Goal: Information Seeking & Learning: Learn about a topic

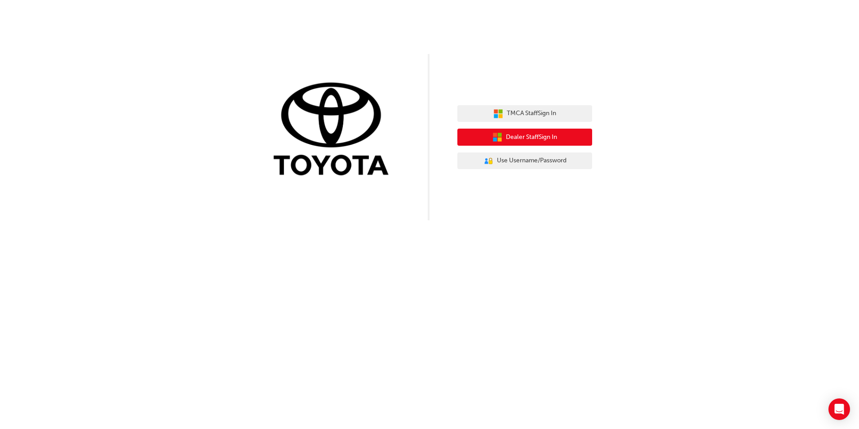
click at [548, 136] on span "Dealer Staff Sign In" at bounding box center [531, 137] width 51 height 10
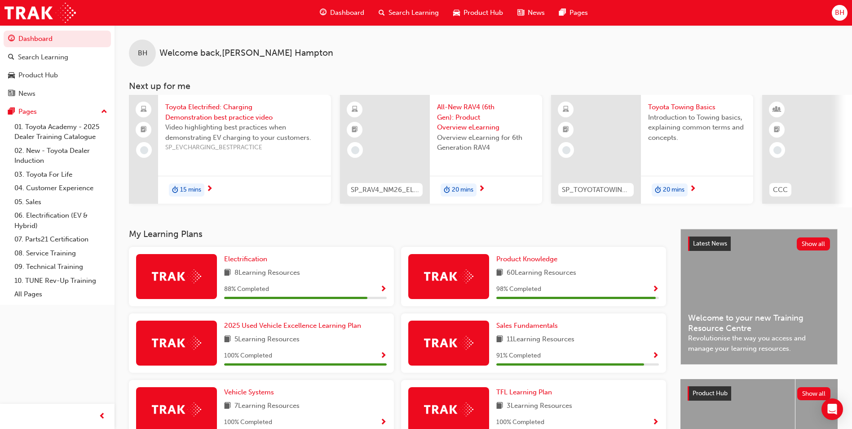
click at [460, 122] on span "All-New RAV4 (6th Gen): Product Overview eLearning" at bounding box center [486, 117] width 98 height 31
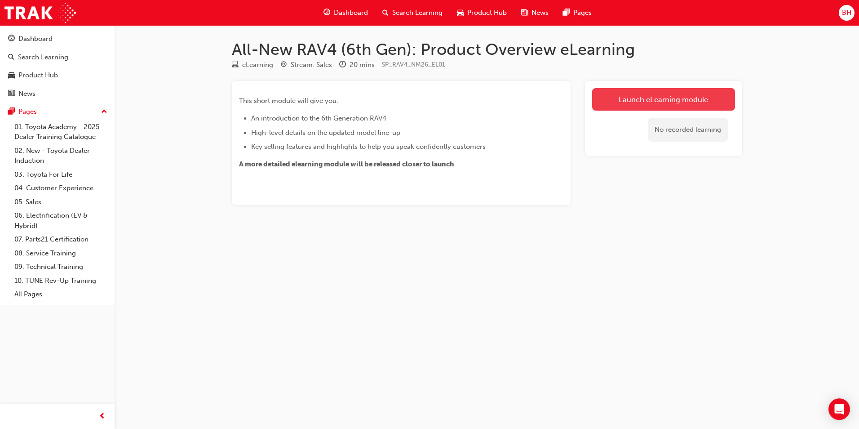
click at [683, 102] on link "Launch eLearning module" at bounding box center [663, 99] width 143 height 22
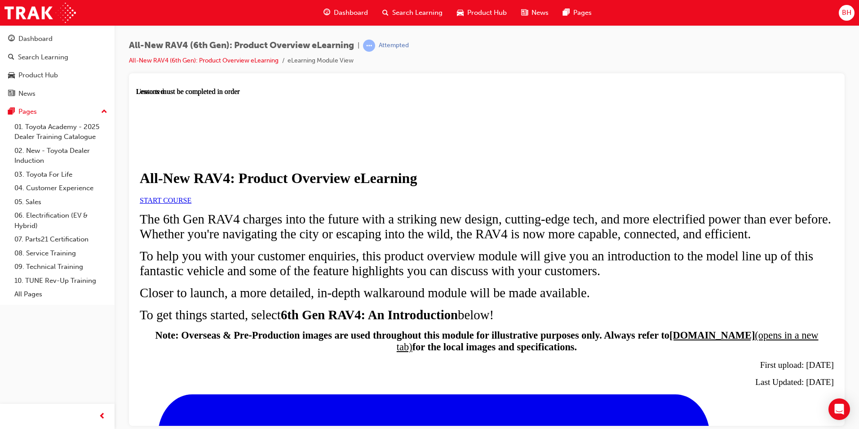
click at [191, 203] on span "START COURSE" at bounding box center [166, 200] width 52 height 8
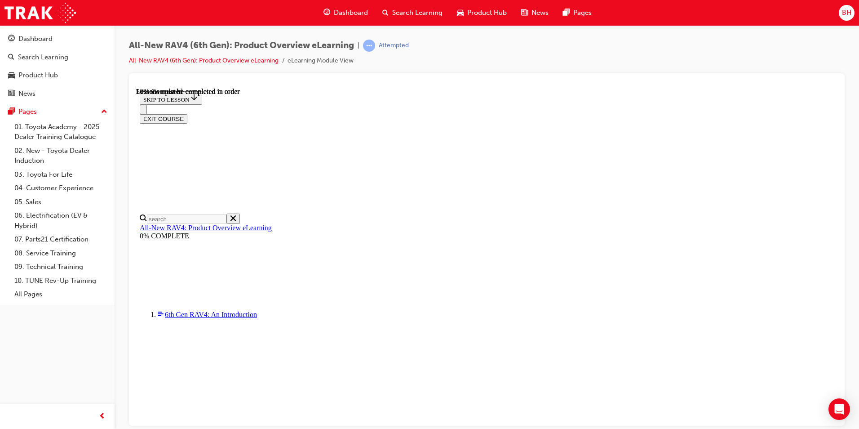
scroll to position [840, 0]
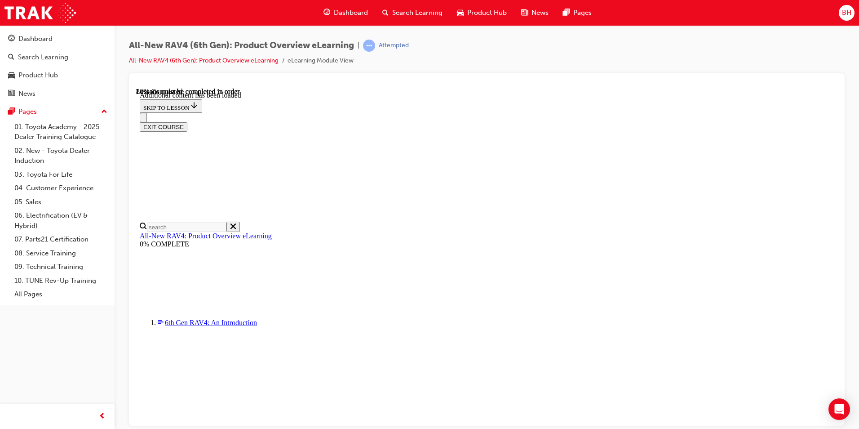
scroll to position [1306, 0]
drag, startPoint x: 786, startPoint y: 349, endPoint x: 775, endPoint y: 349, distance: 10.8
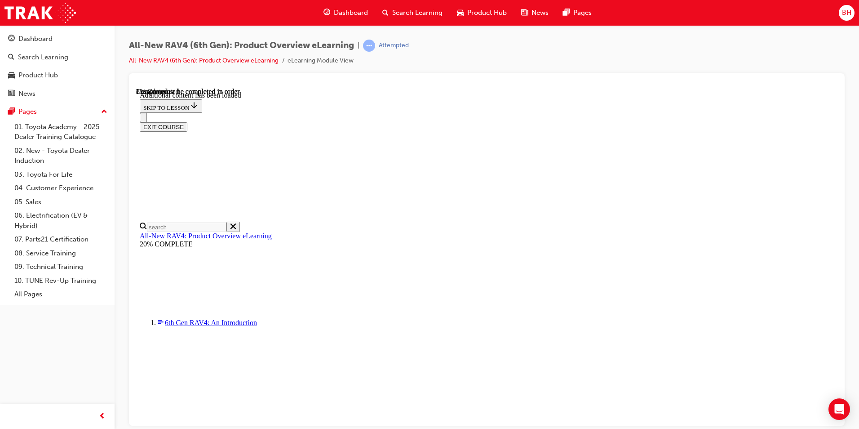
scroll to position [31, 0]
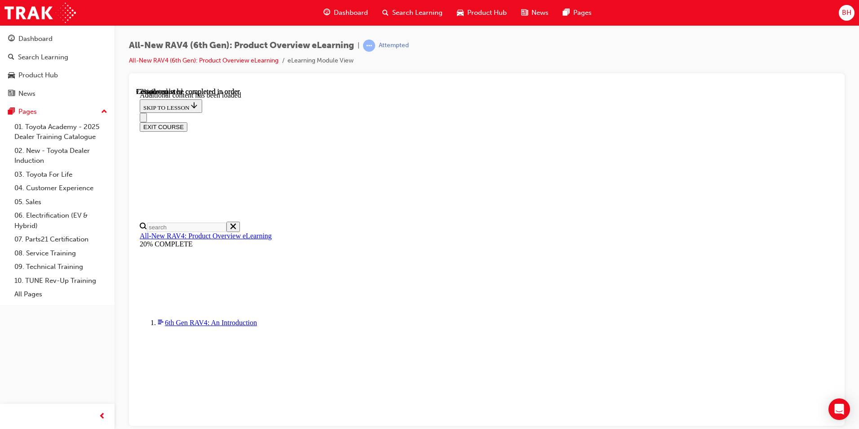
scroll to position [0, 130]
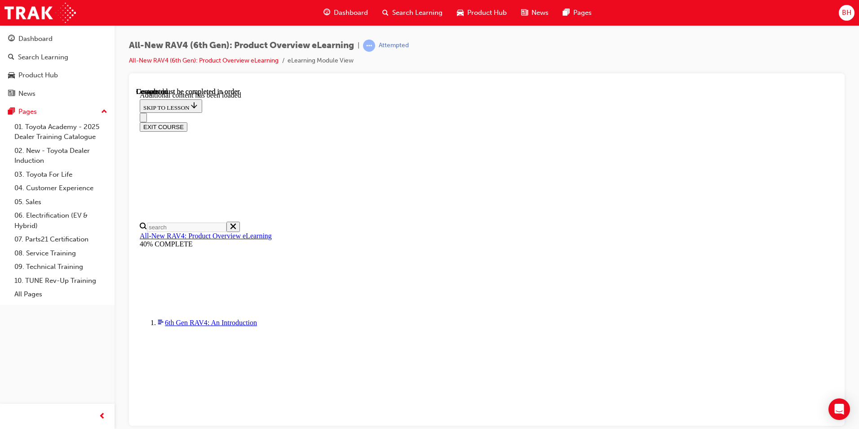
scroll to position [539, 0]
drag, startPoint x: 666, startPoint y: 258, endPoint x: 694, endPoint y: 261, distance: 27.9
drag, startPoint x: 694, startPoint y: 261, endPoint x: 681, endPoint y: 259, distance: 13.6
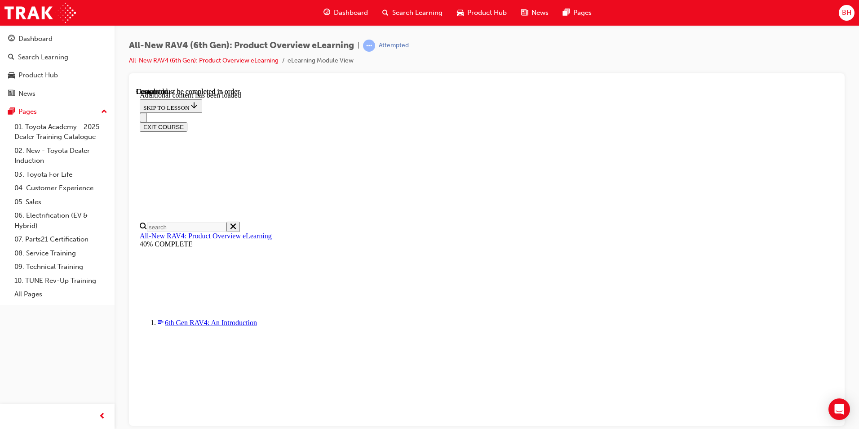
drag, startPoint x: 690, startPoint y: 249, endPoint x: 647, endPoint y: 253, distance: 43.7
drag, startPoint x: 647, startPoint y: 253, endPoint x: 659, endPoint y: 281, distance: 30.2
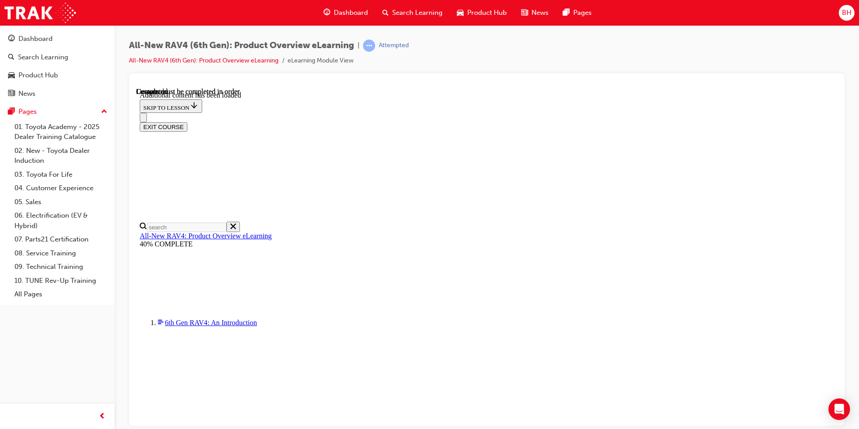
drag, startPoint x: 628, startPoint y: 224, endPoint x: 566, endPoint y: 212, distance: 63.7
drag, startPoint x: 699, startPoint y: 228, endPoint x: 640, endPoint y: 211, distance: 61.1
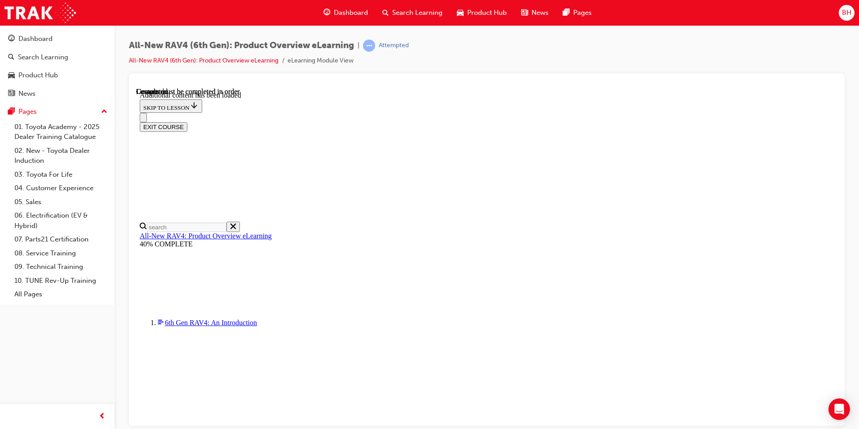
drag, startPoint x: 640, startPoint y: 211, endPoint x: 699, endPoint y: 225, distance: 60.0
drag, startPoint x: 699, startPoint y: 225, endPoint x: 648, endPoint y: 205, distance: 54.5
drag, startPoint x: 648, startPoint y: 205, endPoint x: 686, endPoint y: 226, distance: 43.8
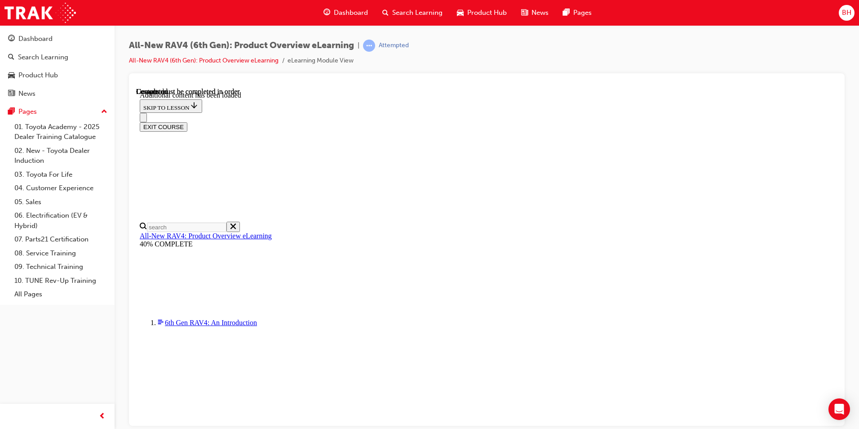
scroll to position [1631, 0]
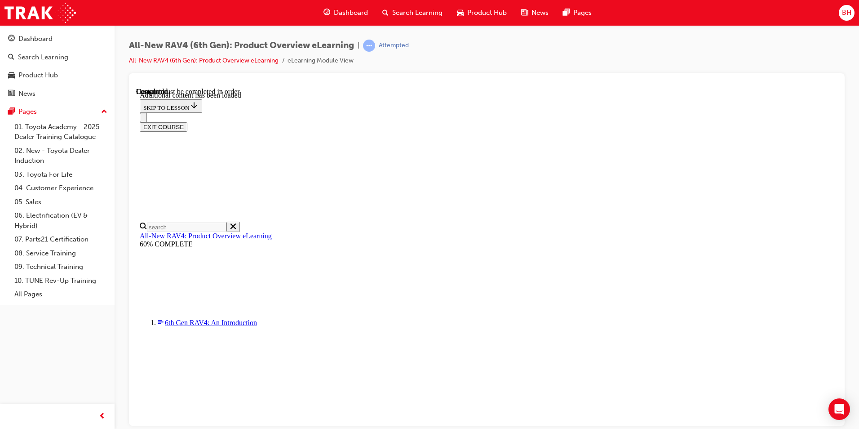
radio input "true"
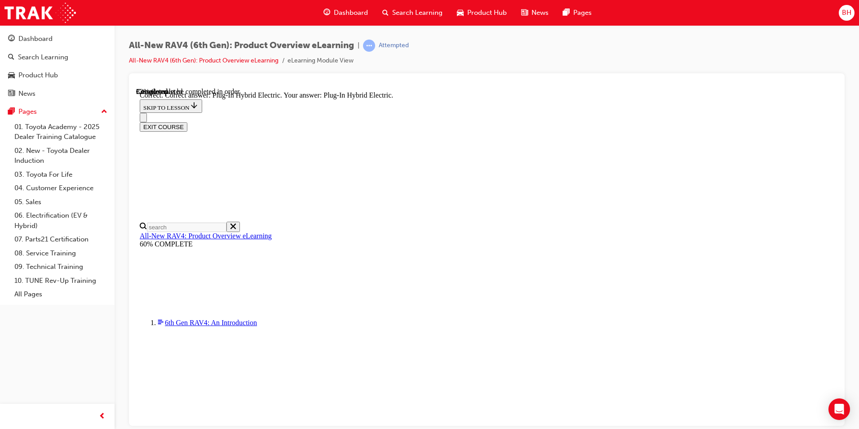
radio input "true"
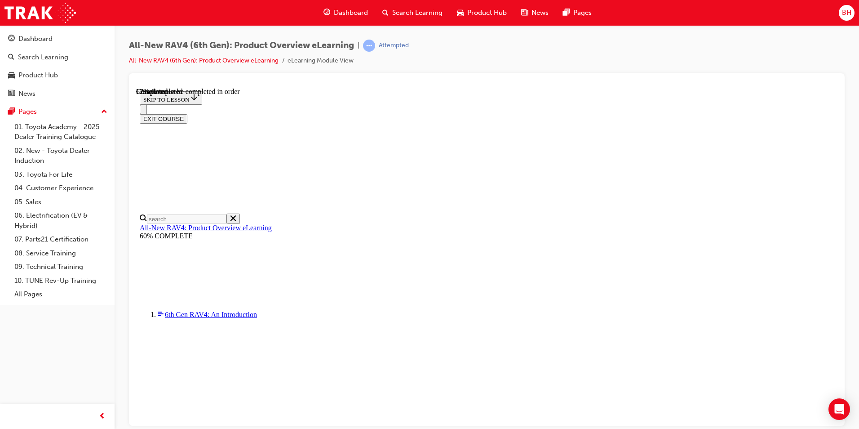
scroll to position [278, 0]
checkbox input "true"
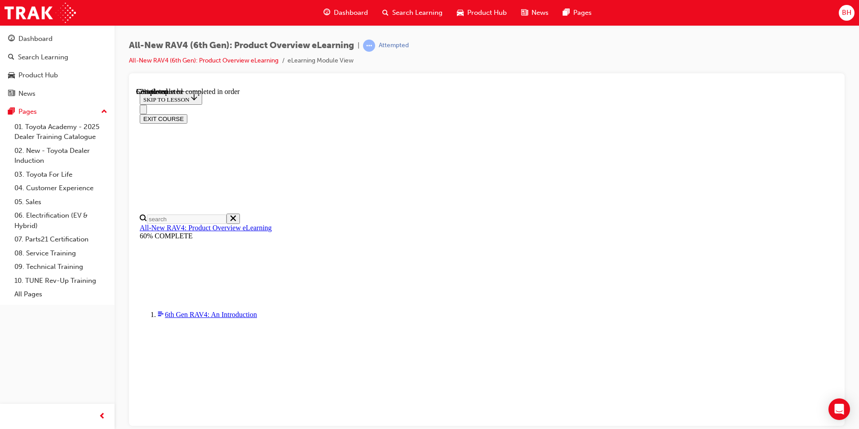
checkbox input "true"
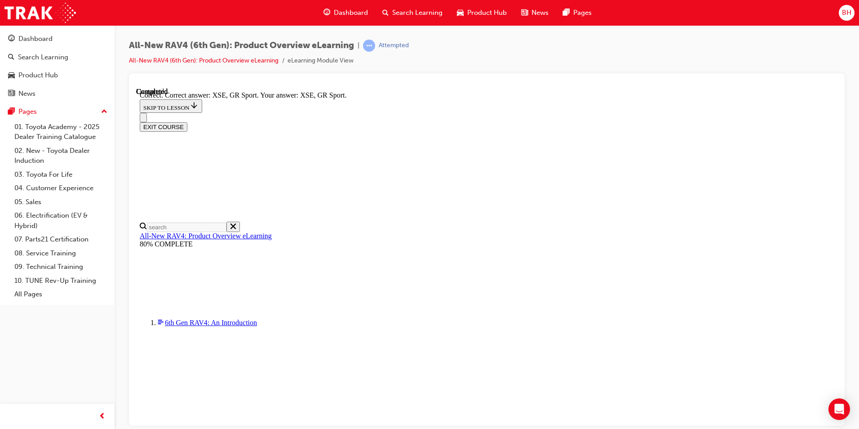
scroll to position [333, 0]
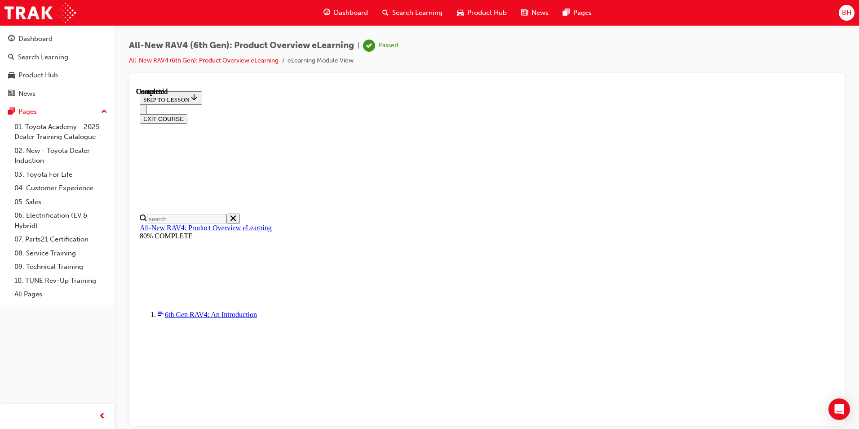
scroll to position [156, 0]
click at [228, 58] on link "All-New RAV4 (6th Gen): Product Overview eLearning" at bounding box center [204, 61] width 150 height 8
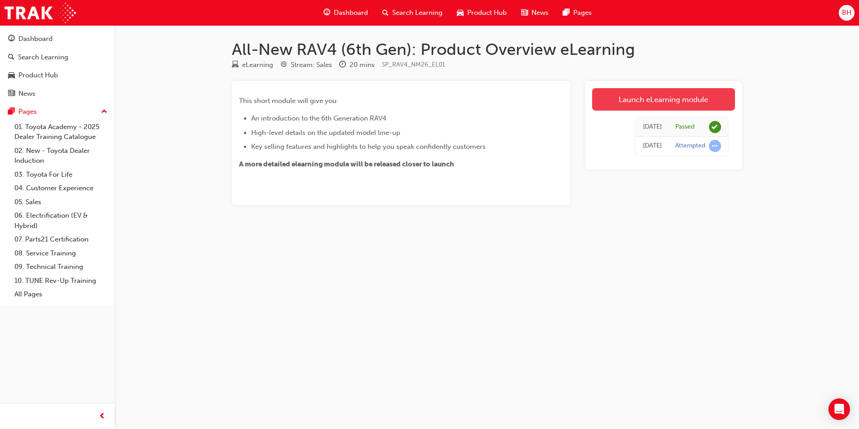
click at [680, 99] on link "Launch eLearning module" at bounding box center [663, 99] width 143 height 22
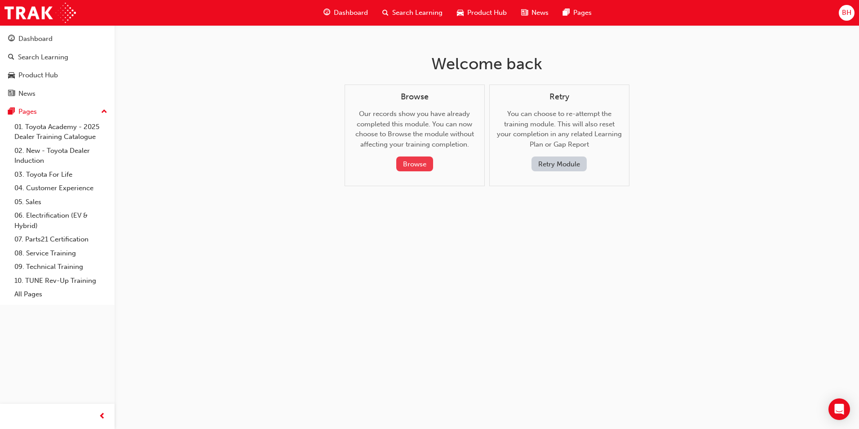
click at [410, 165] on button "Browse" at bounding box center [414, 163] width 37 height 15
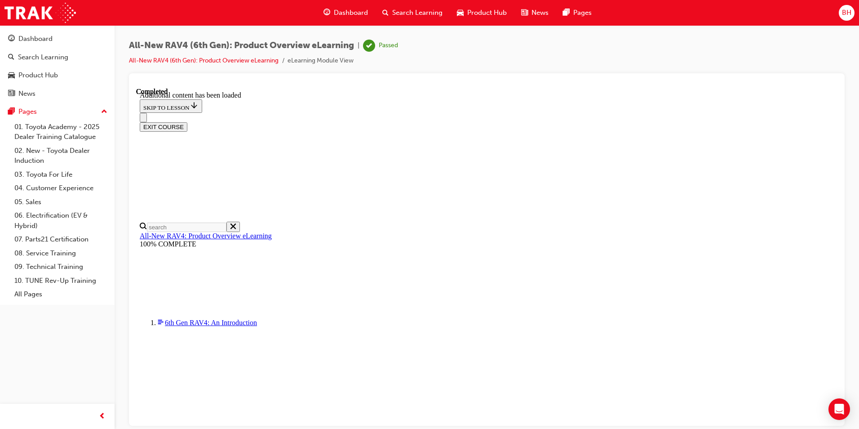
scroll to position [885, 0]
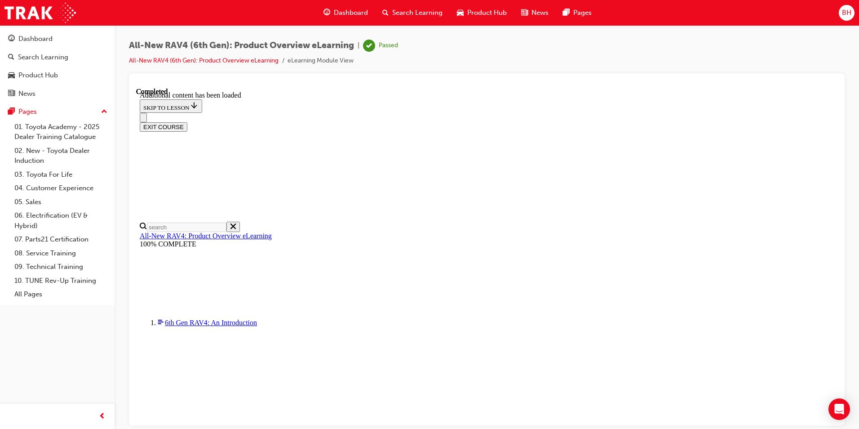
click at [50, 44] on div "Dashboard" at bounding box center [57, 38] width 98 height 11
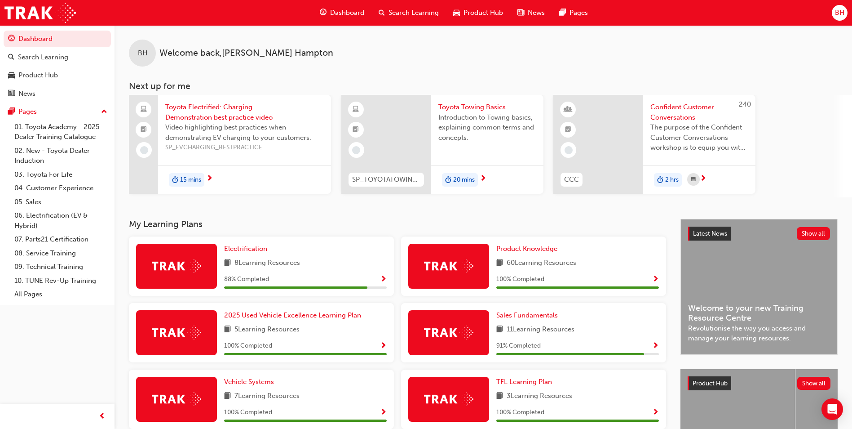
click at [243, 179] on div "15 mins" at bounding box center [244, 179] width 173 height 28
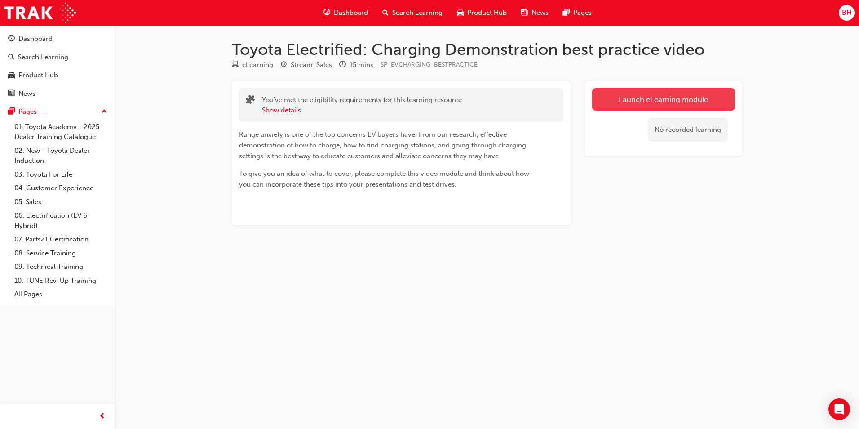
click at [686, 94] on link "Launch eLearning module" at bounding box center [663, 99] width 143 height 22
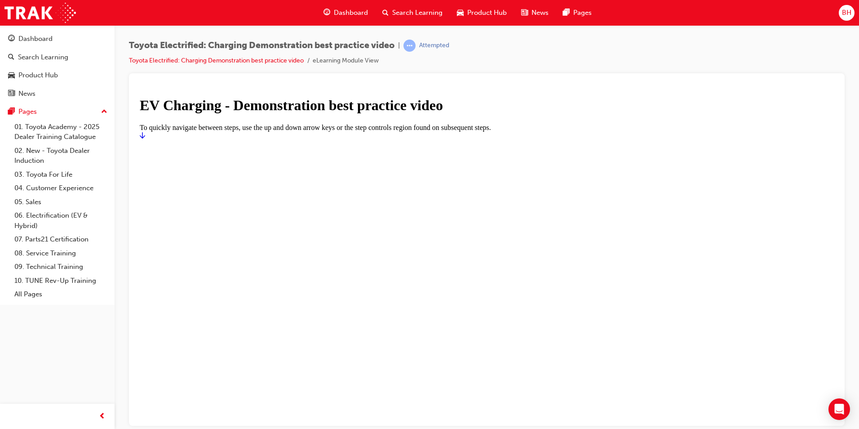
click at [145, 138] on icon "Start" at bounding box center [142, 134] width 5 height 7
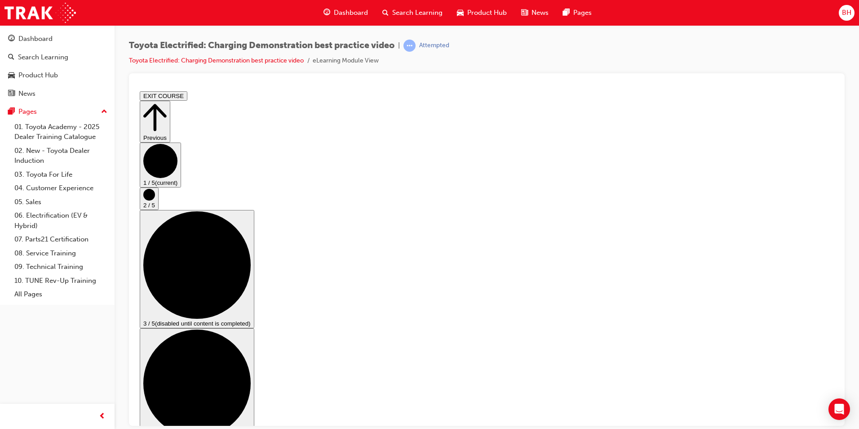
click at [155, 200] on circle "Step controls" at bounding box center [149, 194] width 12 height 12
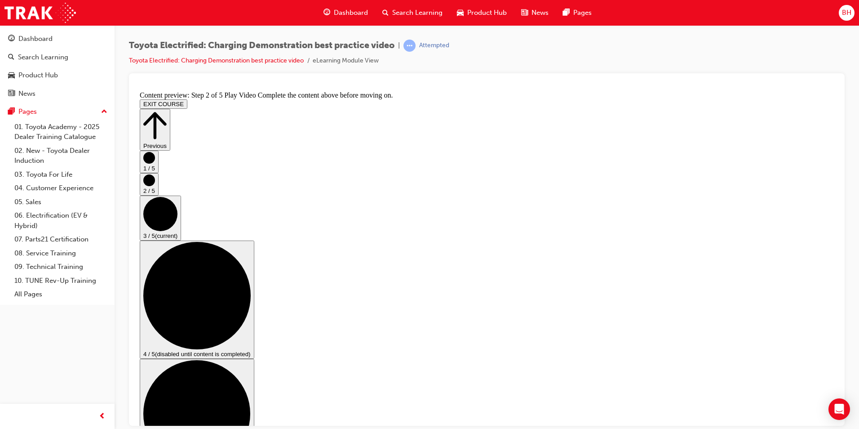
scroll to position [90, 0]
checkbox input "true"
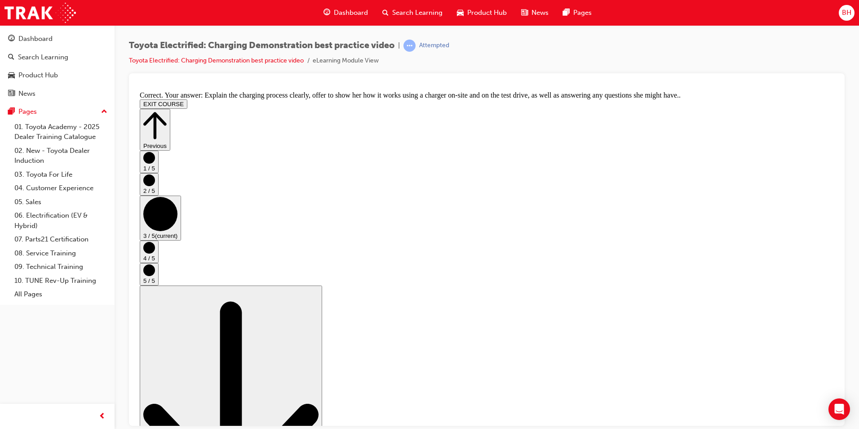
scroll to position [150, 0]
click at [155, 253] on circle "Step controls" at bounding box center [149, 247] width 12 height 12
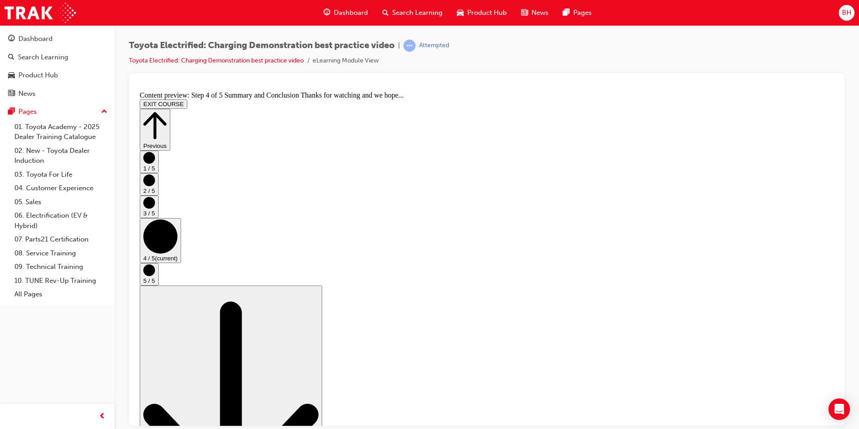
click at [155, 275] on circle "Step controls" at bounding box center [149, 270] width 12 height 12
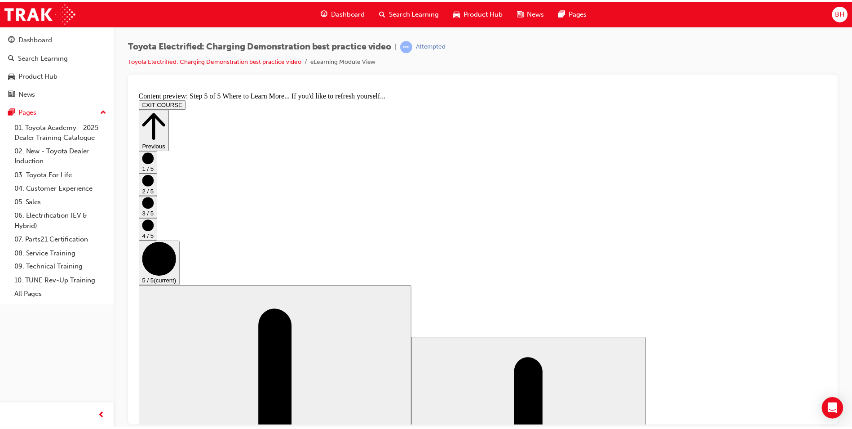
scroll to position [75, 0]
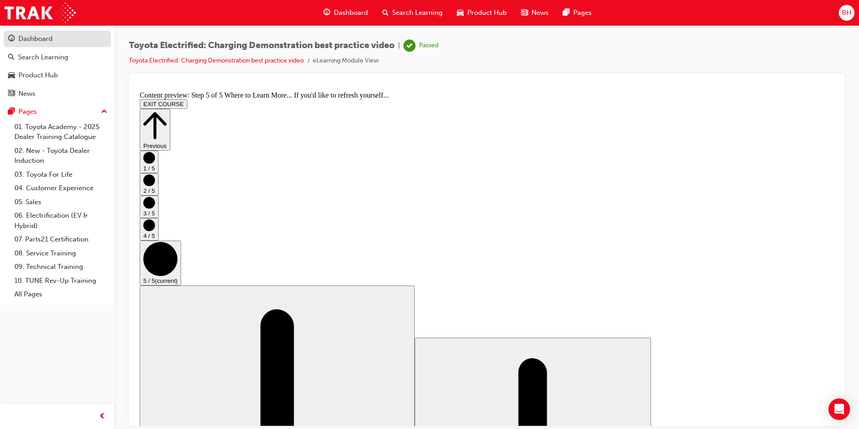
click at [33, 33] on link "Dashboard" at bounding box center [57, 39] width 107 height 17
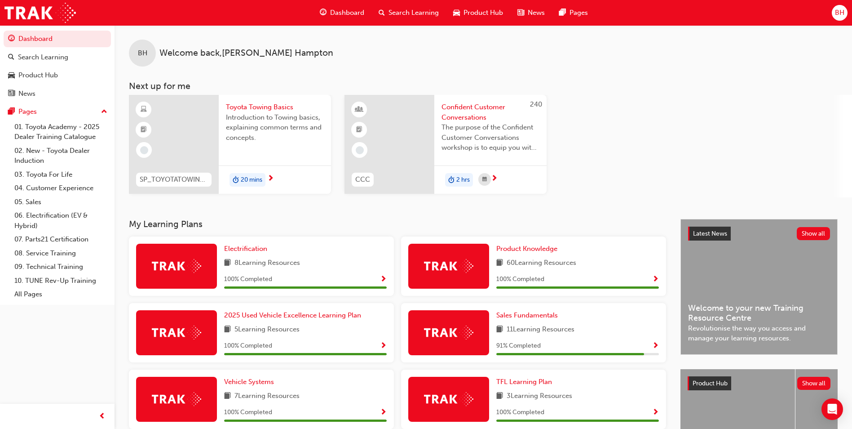
click at [270, 145] on div "Introduction to Towing basics, explaining common terms and concepts." at bounding box center [275, 130] width 98 height 36
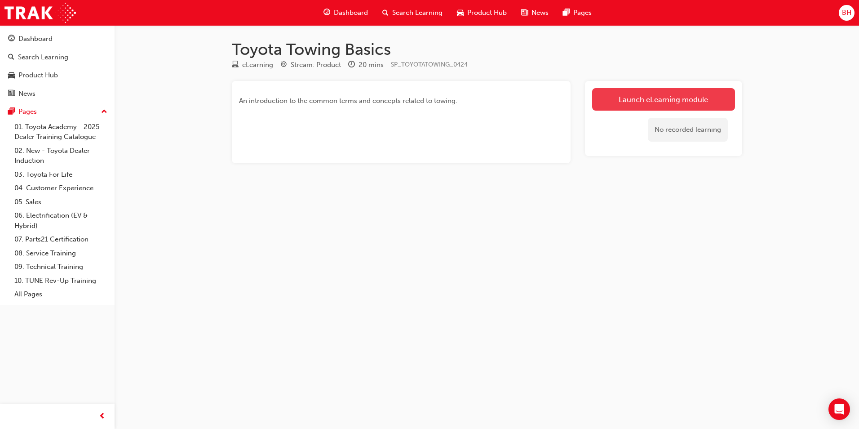
click at [679, 103] on link "Launch eLearning module" at bounding box center [663, 99] width 143 height 22
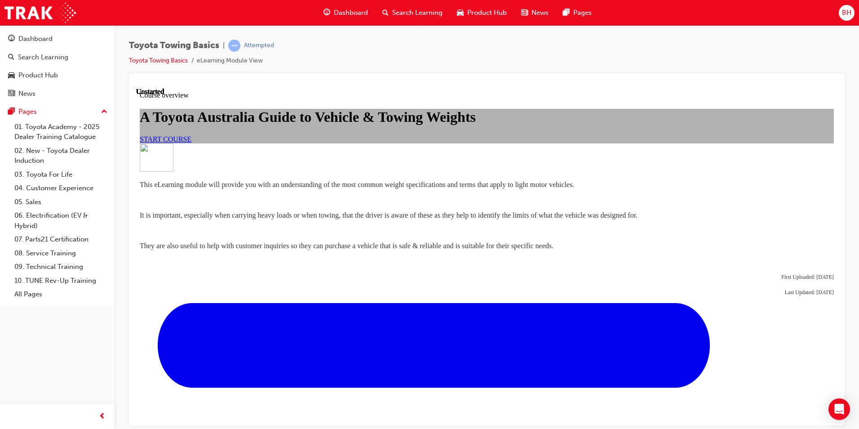
click at [191, 142] on span "START COURSE" at bounding box center [166, 139] width 52 height 8
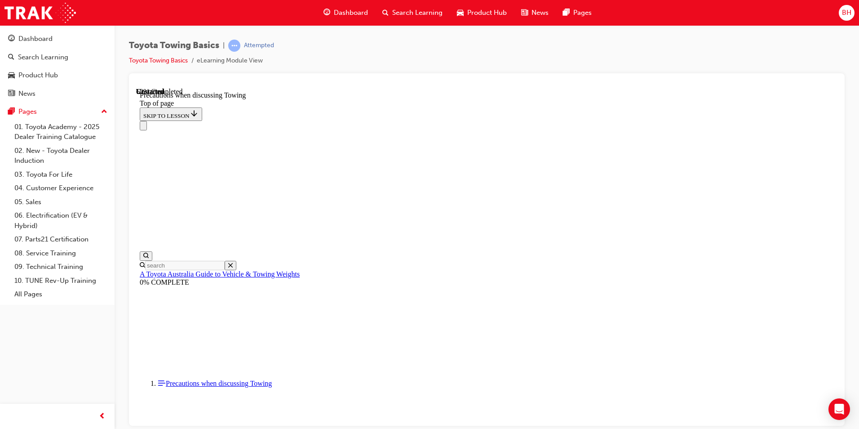
scroll to position [477, 0]
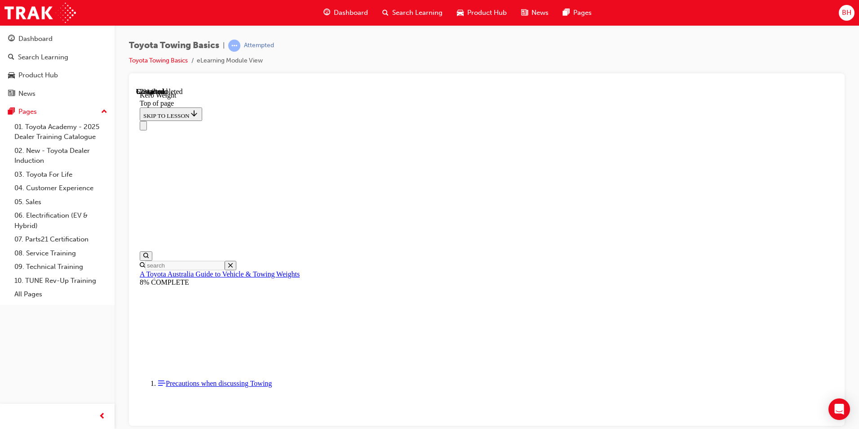
scroll to position [301, 0]
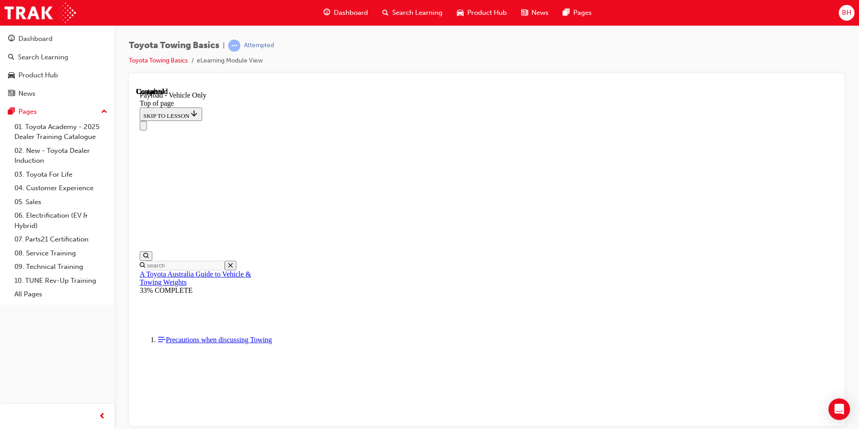
scroll to position [1215, 0]
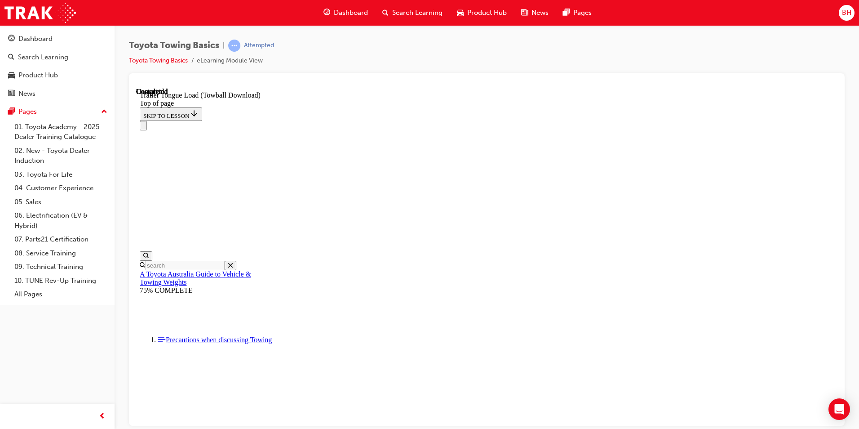
scroll to position [1416, 0]
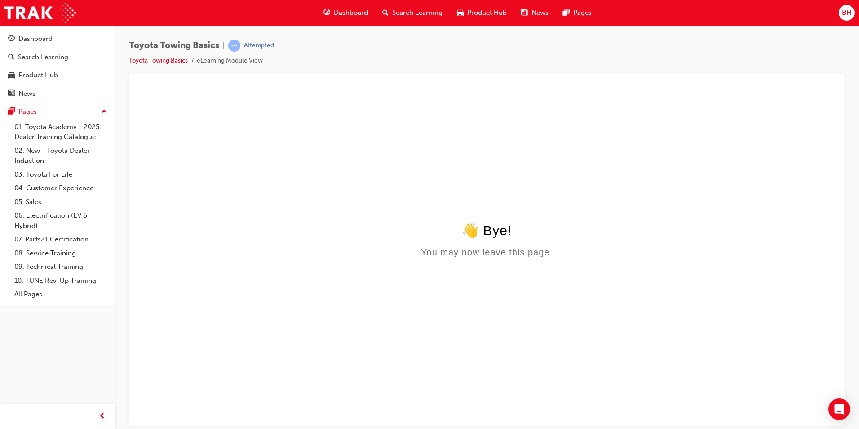
click at [363, 14] on span "Dashboard" at bounding box center [351, 13] width 34 height 10
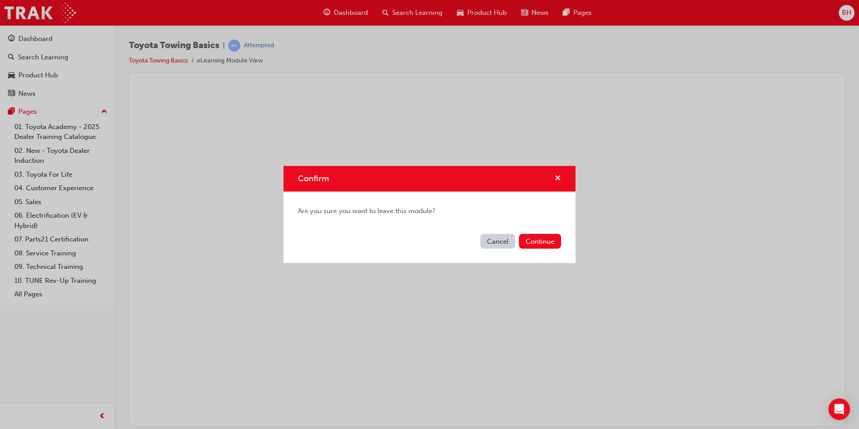
click at [560, 175] on span "cross-icon" at bounding box center [557, 179] width 7 height 8
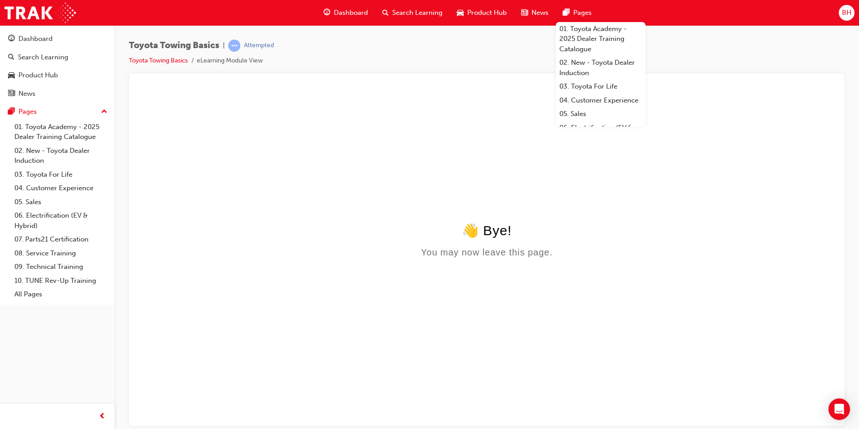
click at [358, 15] on span "Dashboard" at bounding box center [351, 13] width 34 height 10
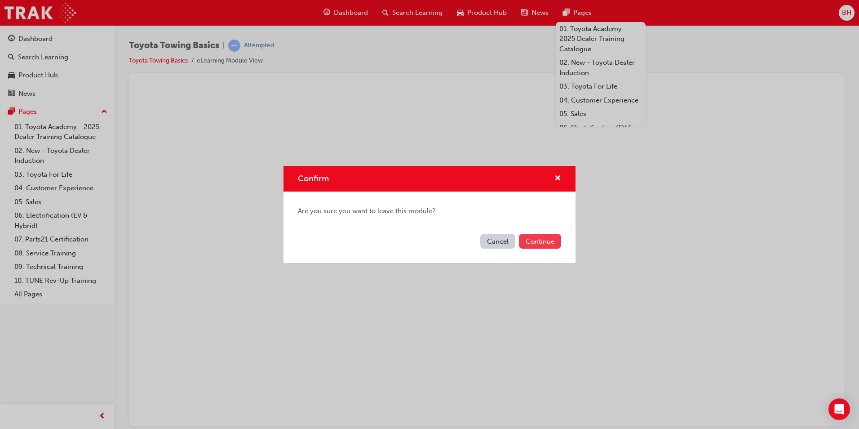
click at [530, 240] on button "Continue" at bounding box center [540, 241] width 42 height 15
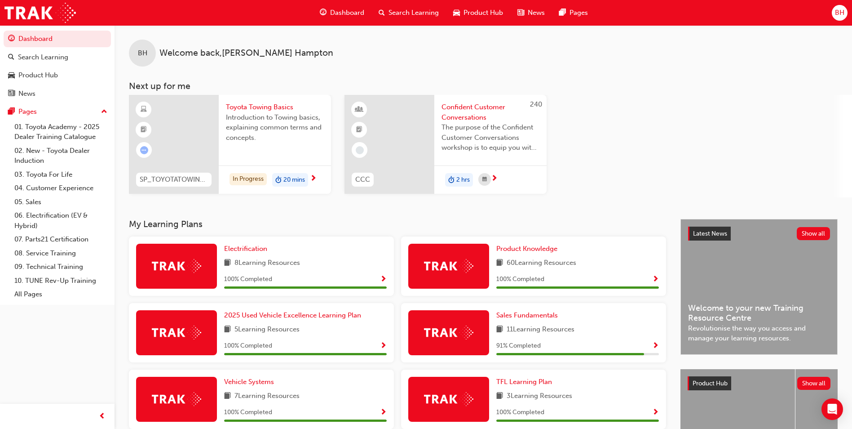
click at [256, 128] on span "Introduction to Towing basics, explaining common terms and concepts." at bounding box center [275, 127] width 98 height 31
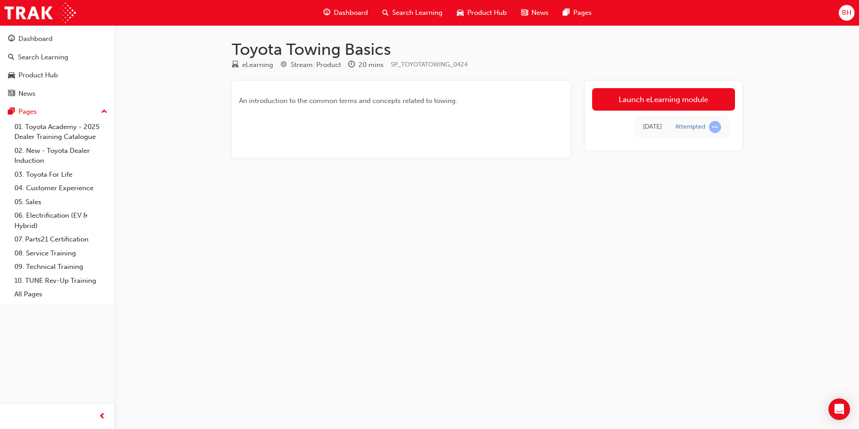
click at [719, 133] on td "Attempted" at bounding box center [697, 127] width 59 height 18
click at [715, 125] on span "learningRecordVerb_ATTEMPT-icon" at bounding box center [715, 127] width 12 height 12
click at [692, 102] on link "Launch eLearning module" at bounding box center [663, 99] width 143 height 22
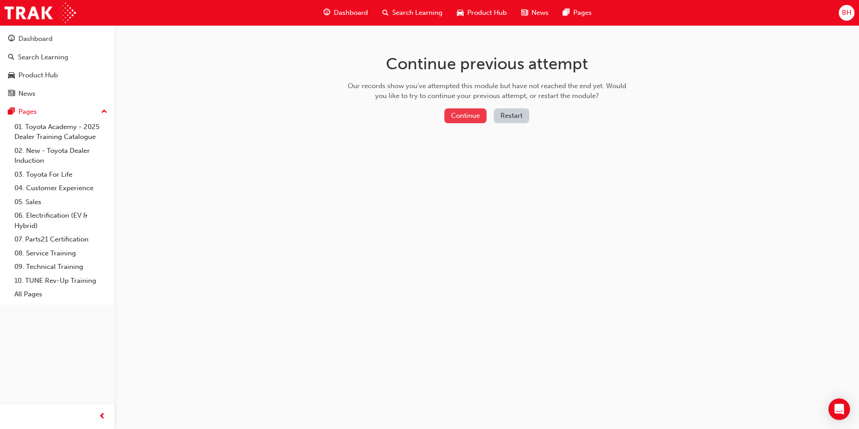
click at [471, 115] on button "Continue" at bounding box center [465, 115] width 42 height 15
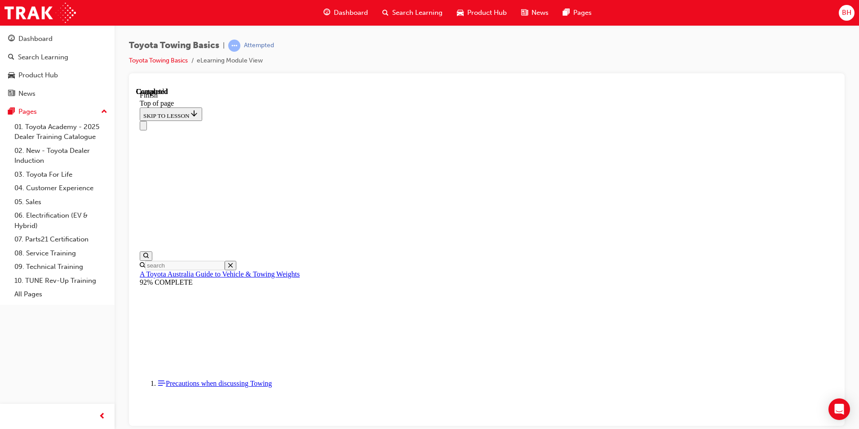
scroll to position [144, 0]
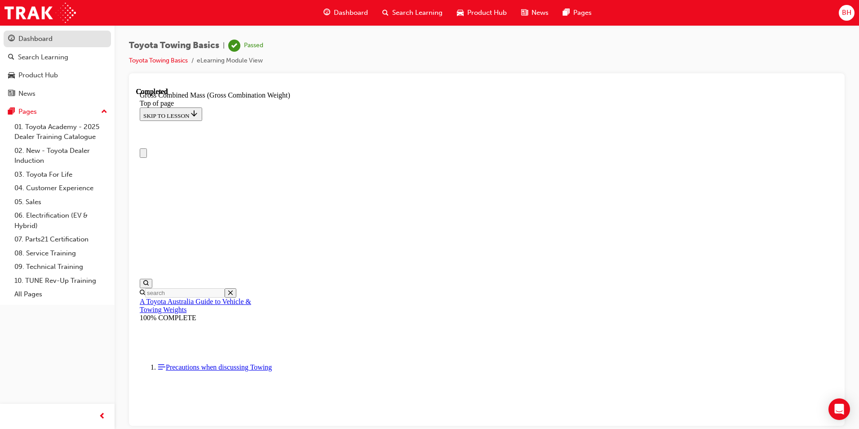
click at [60, 36] on div "Dashboard" at bounding box center [57, 38] width 98 height 11
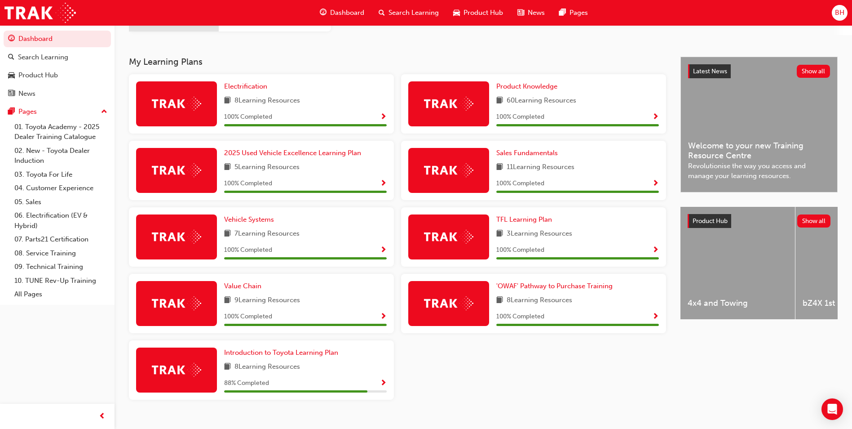
scroll to position [177, 0]
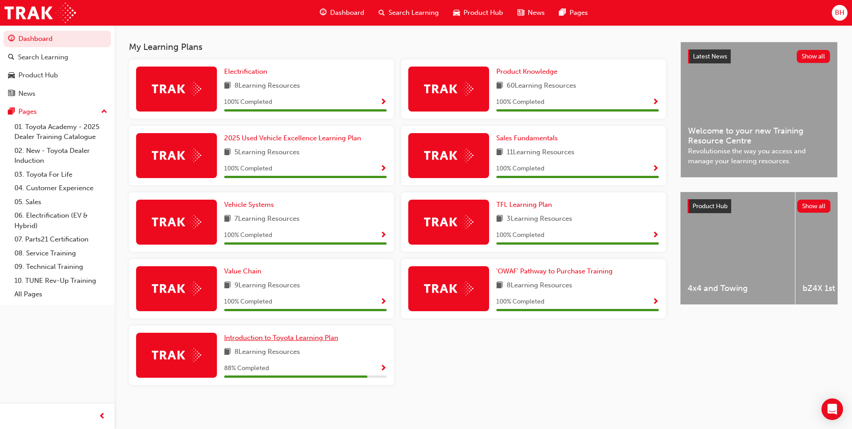
click at [309, 338] on span "Introduction to Toyota Learning Plan" at bounding box center [281, 337] width 114 height 8
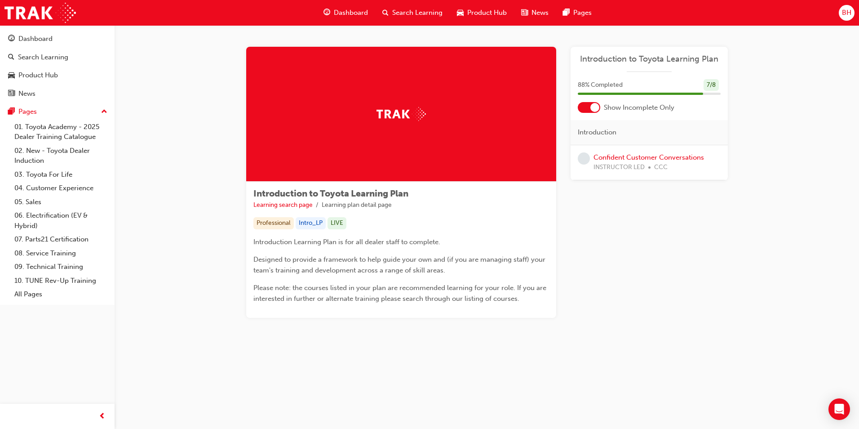
click at [363, 9] on span "Dashboard" at bounding box center [351, 13] width 34 height 10
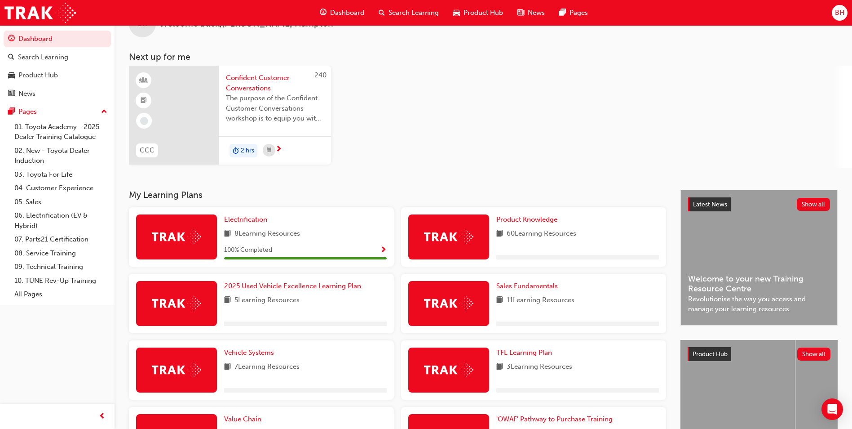
scroll to position [45, 0]
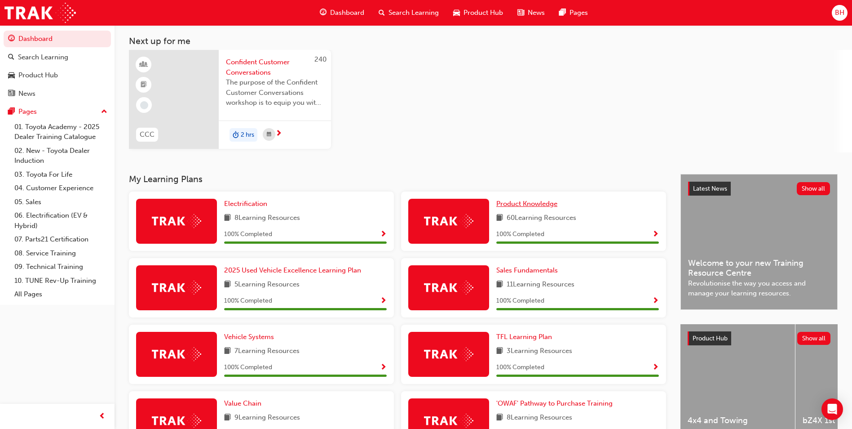
click at [551, 208] on link "Product Knowledge" at bounding box center [528, 204] width 65 height 10
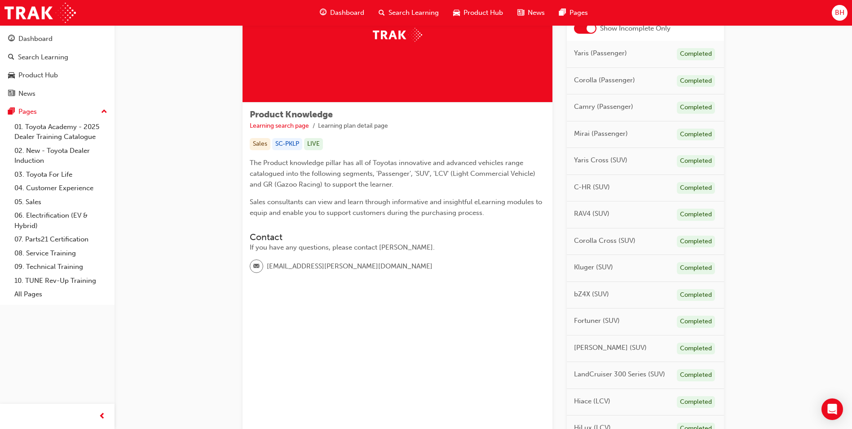
scroll to position [57, 0]
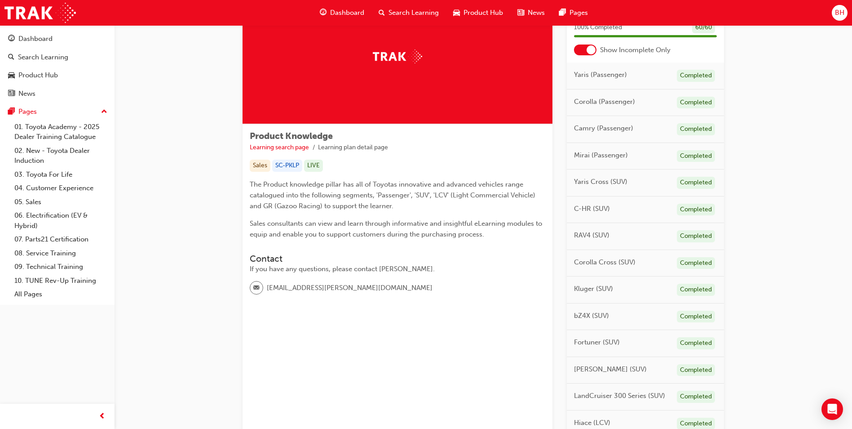
click at [574, 233] on span "RAV4 (SUV)" at bounding box center [591, 235] width 35 height 10
click at [576, 234] on span "RAV4 (SUV)" at bounding box center [591, 235] width 35 height 10
click at [690, 237] on div "Completed" at bounding box center [696, 236] width 38 height 12
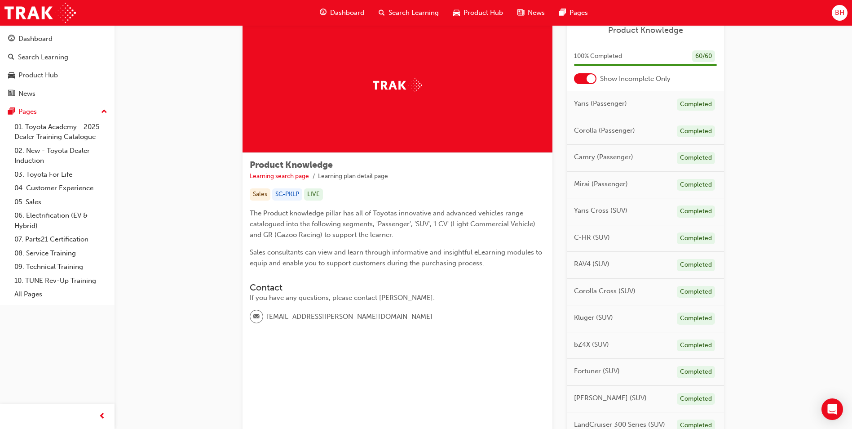
scroll to position [0, 0]
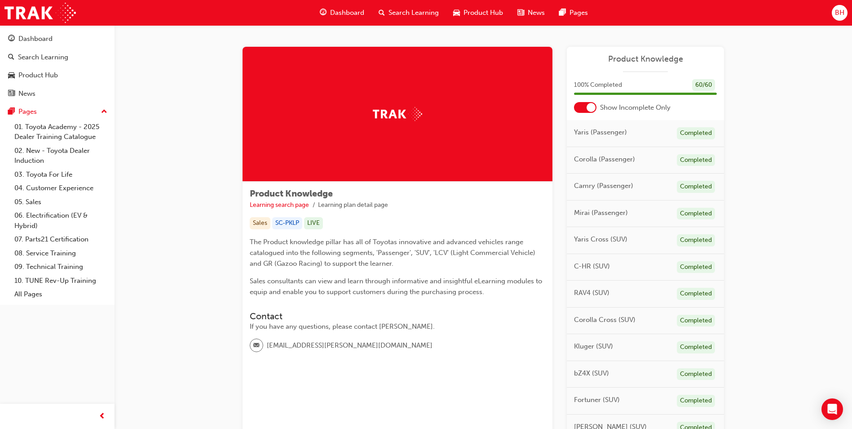
click at [338, 8] on span "Dashboard" at bounding box center [347, 13] width 34 height 10
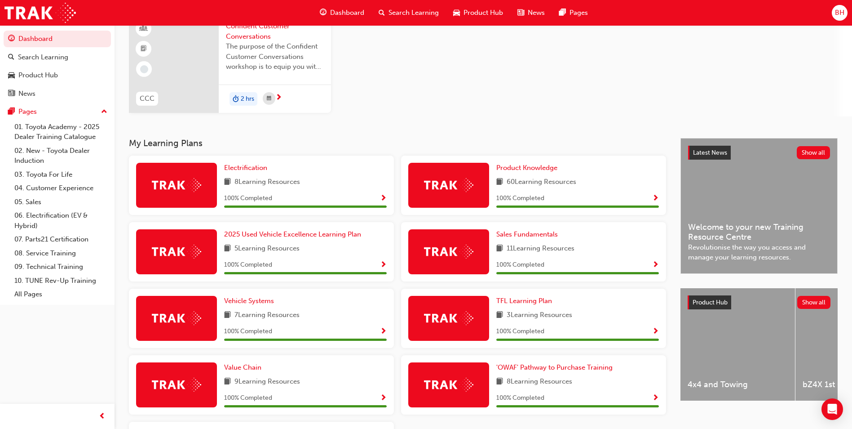
scroll to position [90, 0]
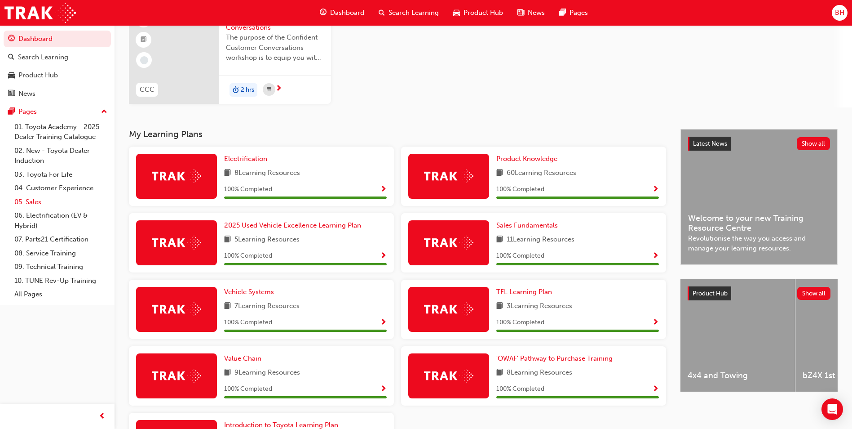
click at [38, 202] on link "05. Sales" at bounding box center [61, 202] width 100 height 14
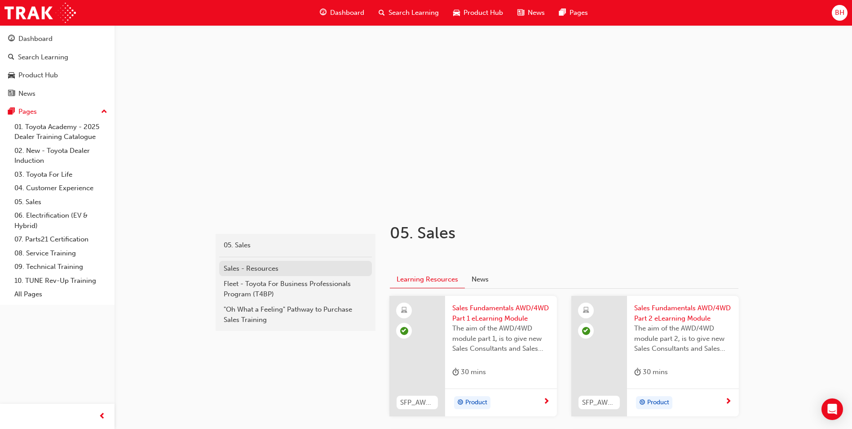
click at [292, 270] on div "Sales - Resources" at bounding box center [296, 268] width 144 height 10
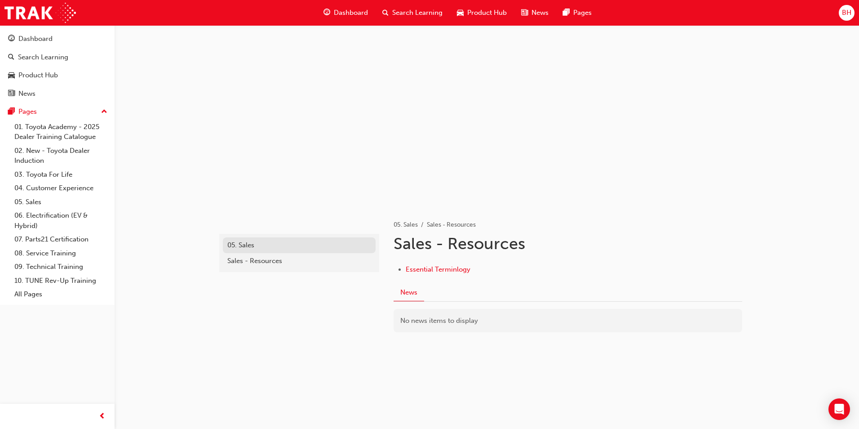
click at [257, 244] on div "05. Sales" at bounding box center [299, 245] width 144 height 10
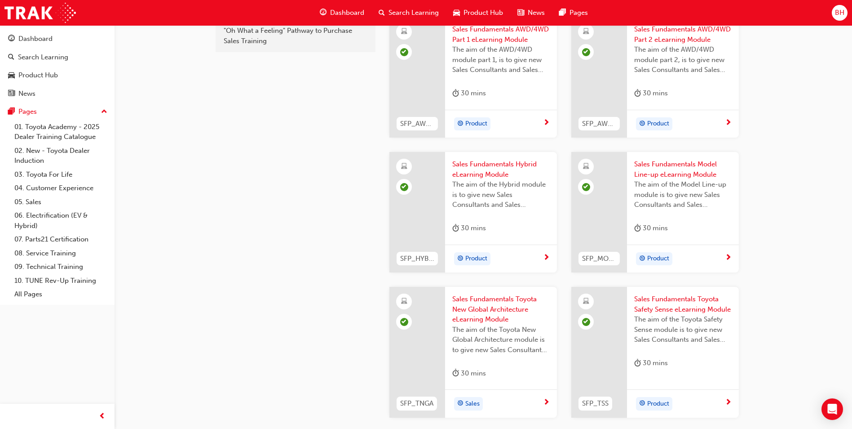
scroll to position [92, 0]
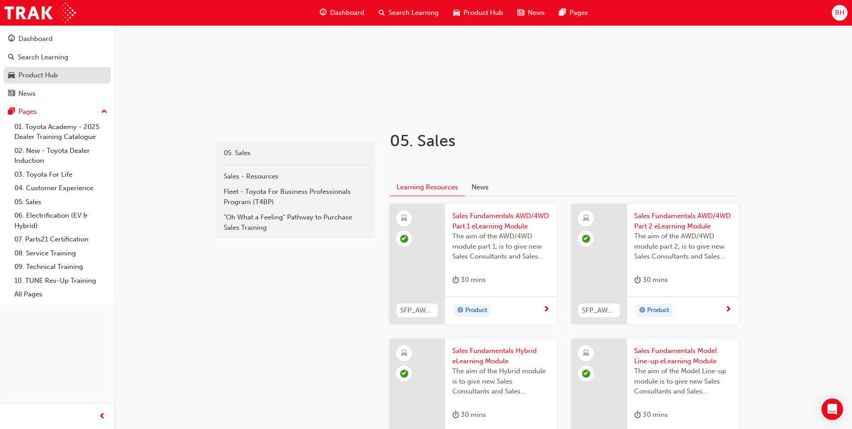
click at [36, 72] on div "Product Hub" at bounding box center [38, 75] width 40 height 10
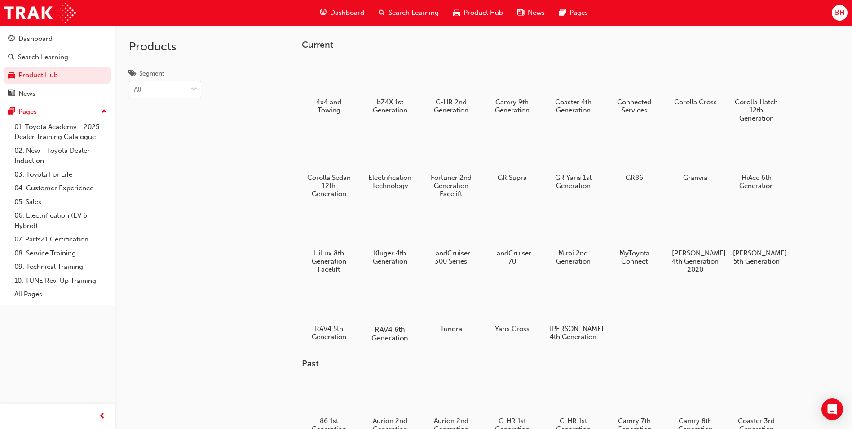
click at [384, 302] on div at bounding box center [390, 303] width 50 height 36
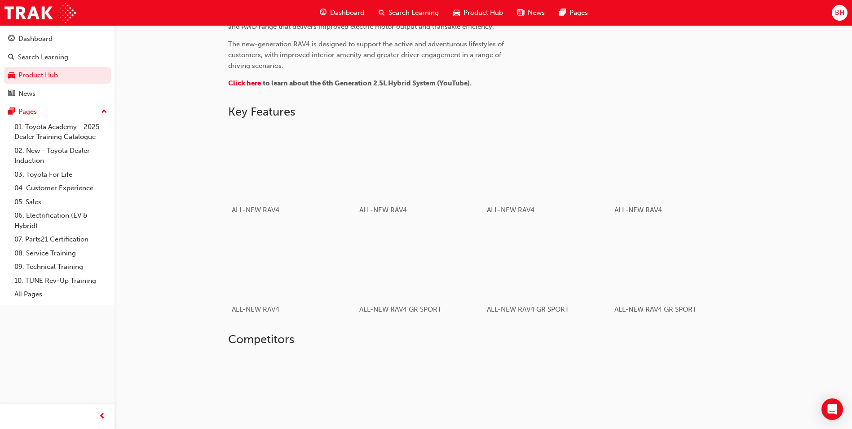
scroll to position [449, 0]
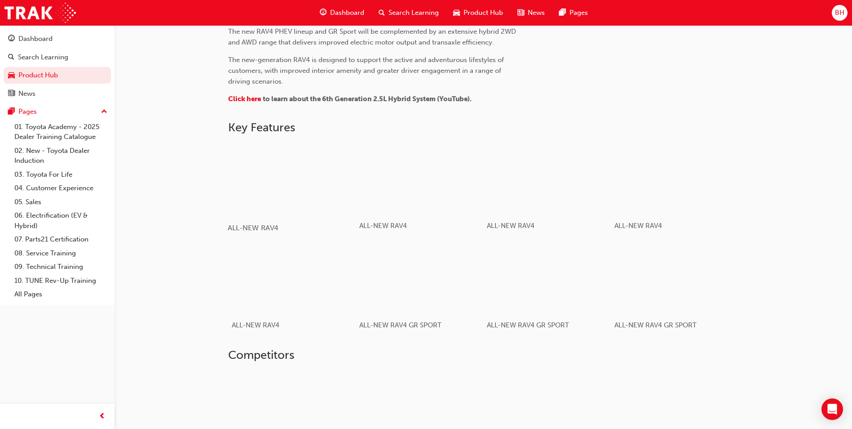
click at [314, 180] on div "button" at bounding box center [292, 178] width 128 height 72
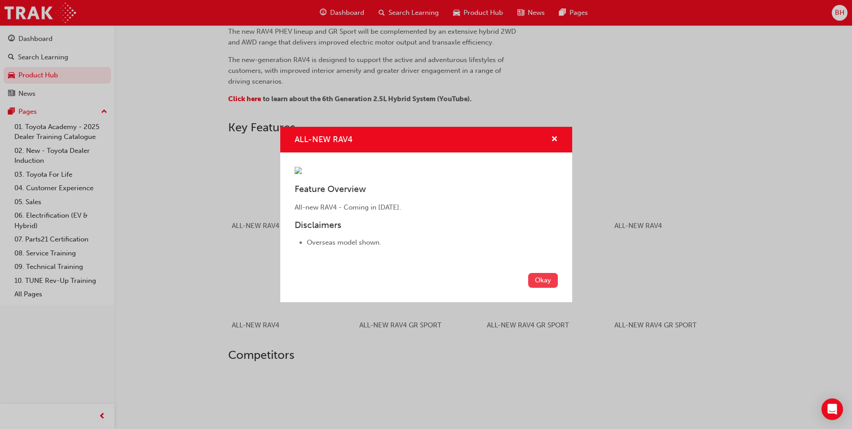
click at [539, 287] on button "Okay" at bounding box center [543, 280] width 30 height 15
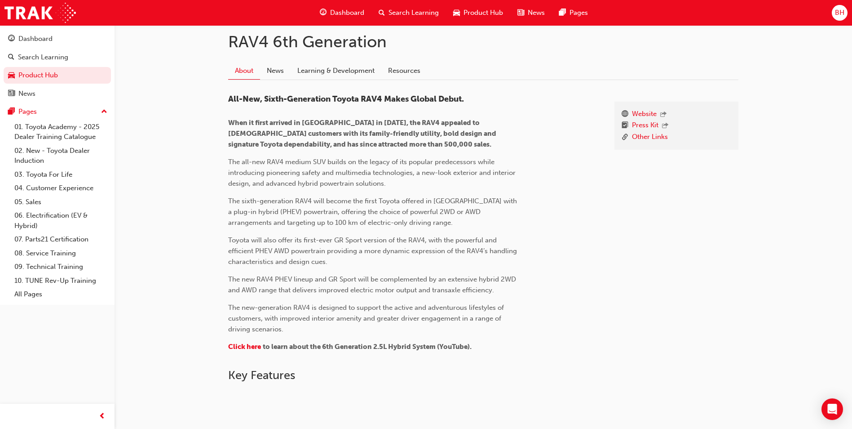
scroll to position [180, 0]
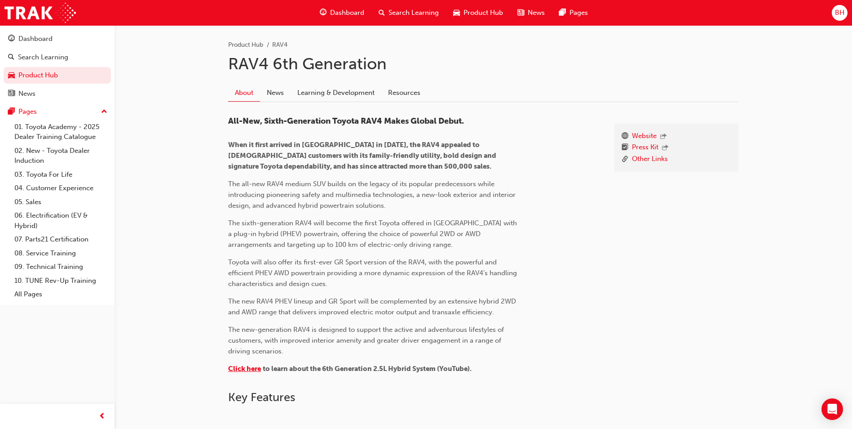
click at [253, 365] on span "Click here" at bounding box center [244, 368] width 33 height 8
